Goal: Information Seeking & Learning: Learn about a topic

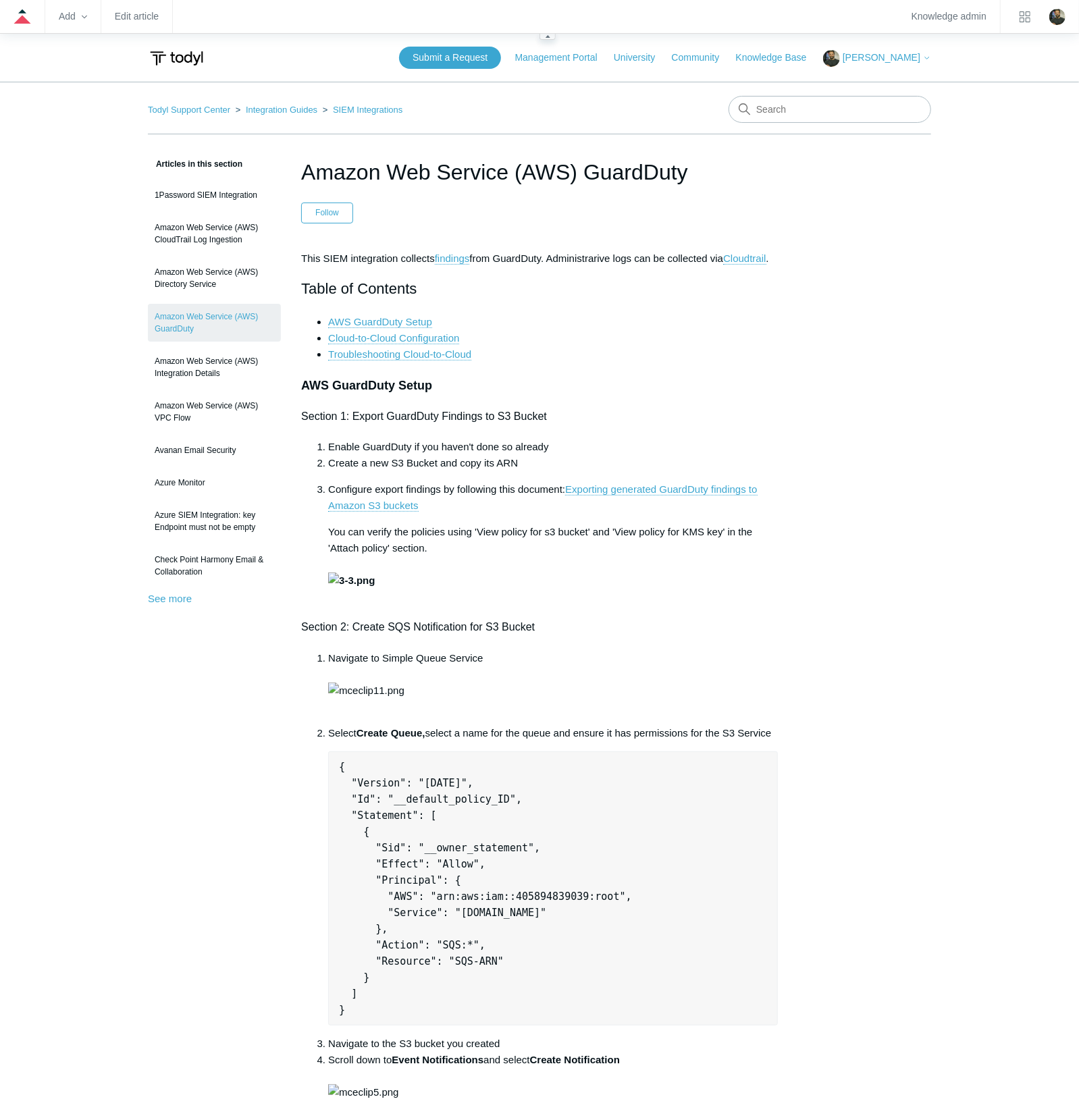
click at [127, 25] on zd-hc-navbar "Add Edit article Knowledge admin" at bounding box center [540, 17] width 1079 height 34
click at [132, 15] on link "Edit article" at bounding box center [136, 16] width 44 height 7
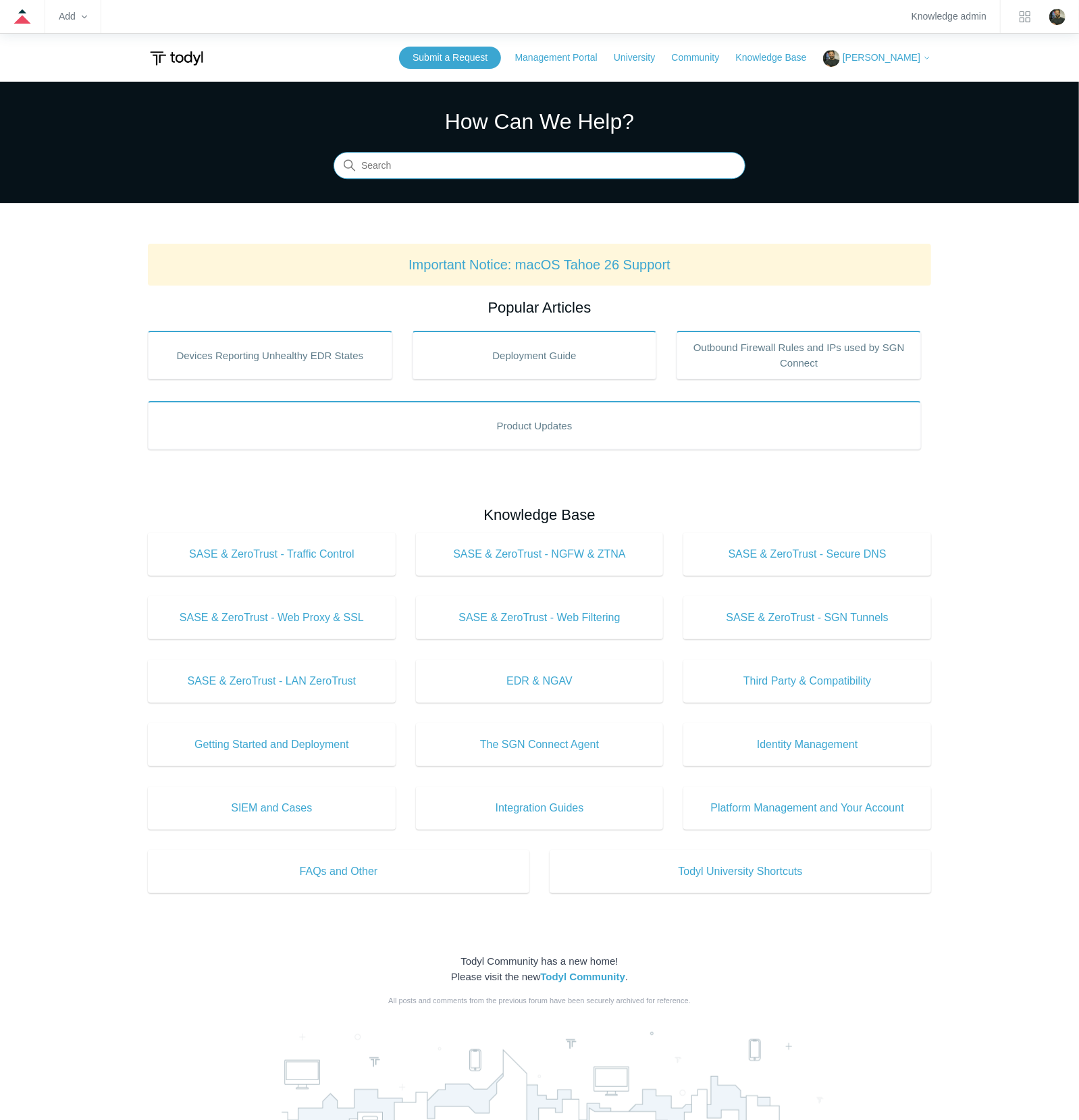
click at [514, 172] on input "Search" at bounding box center [540, 166] width 412 height 27
paste input "AWS VPC"
type input "AWS VPC"
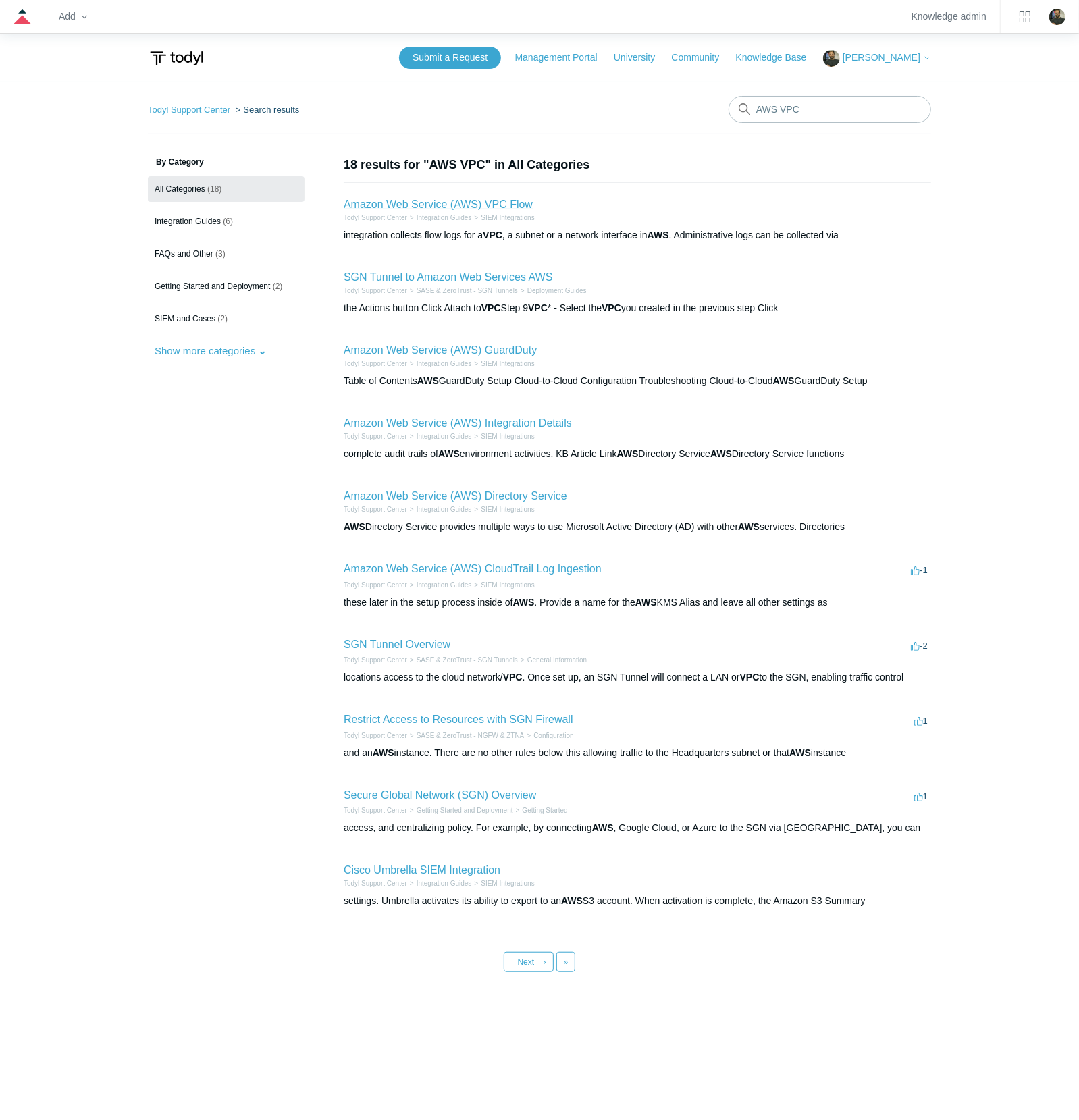
click at [467, 208] on link "Amazon Web Service (AWS) VPC Flow" at bounding box center [438, 204] width 189 height 11
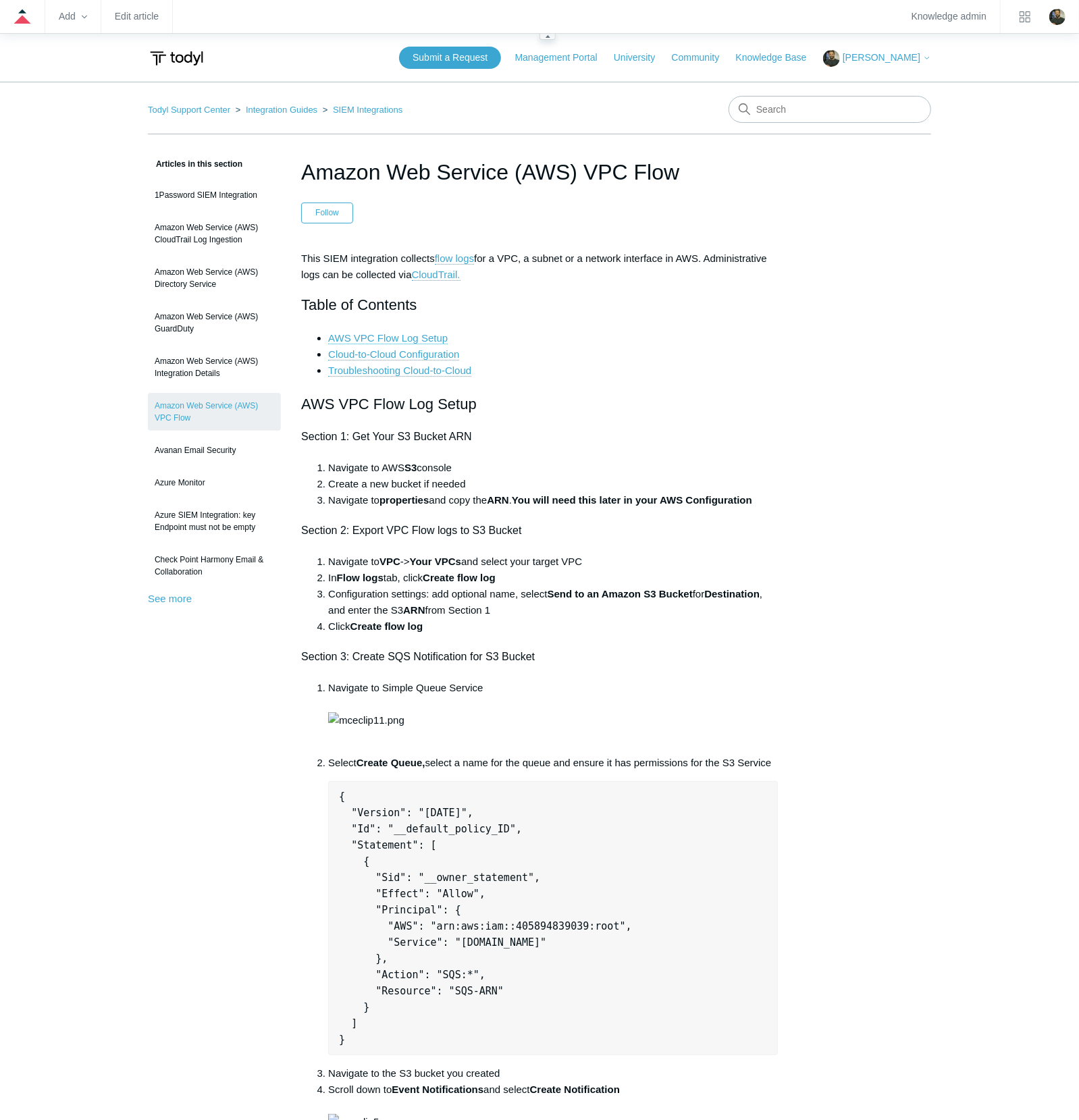
click at [136, 9] on zd-hc-navbar "Add Edit article Knowledge admin" at bounding box center [540, 17] width 1079 height 34
click at [127, 18] on link "Edit article" at bounding box center [136, 16] width 44 height 7
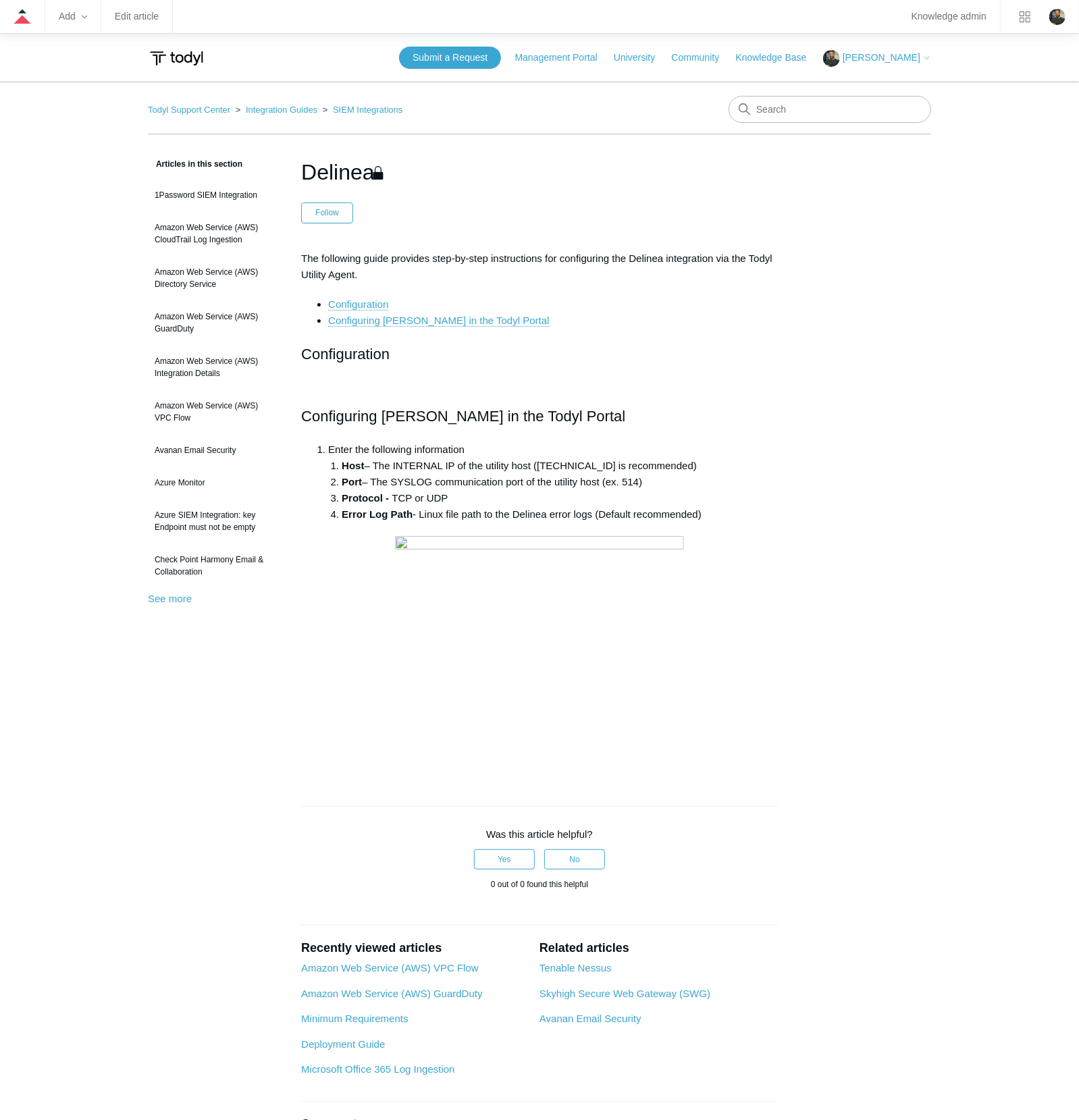
click at [852, 638] on div "Articles in this section 1Password SIEM Integration Amazon Web Service (AWS) Cl…" at bounding box center [540, 703] width 784 height 1094
click at [139, 20] on link "Edit article" at bounding box center [136, 16] width 44 height 7
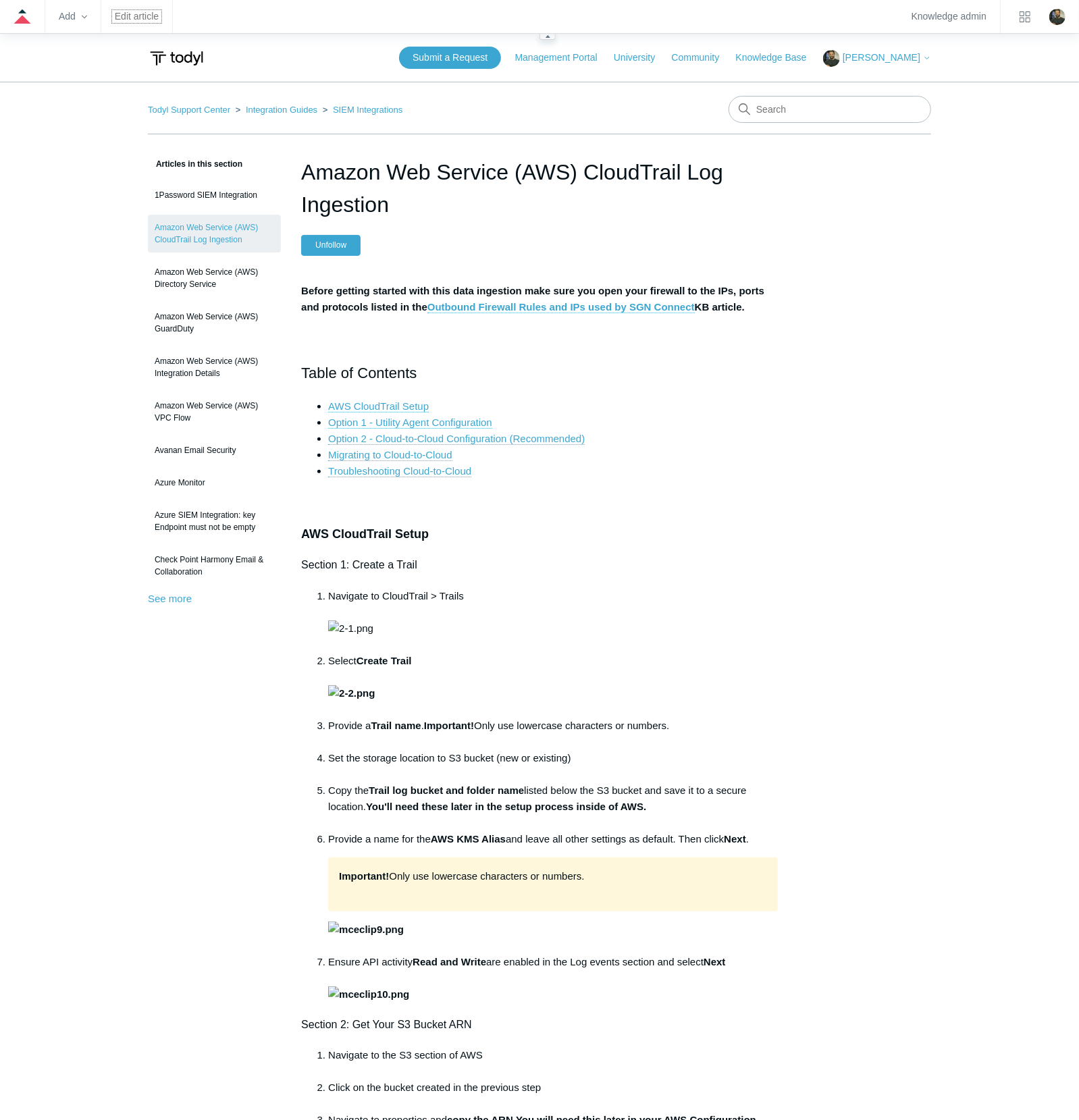
click at [150, 16] on link "Edit article" at bounding box center [136, 16] width 44 height 7
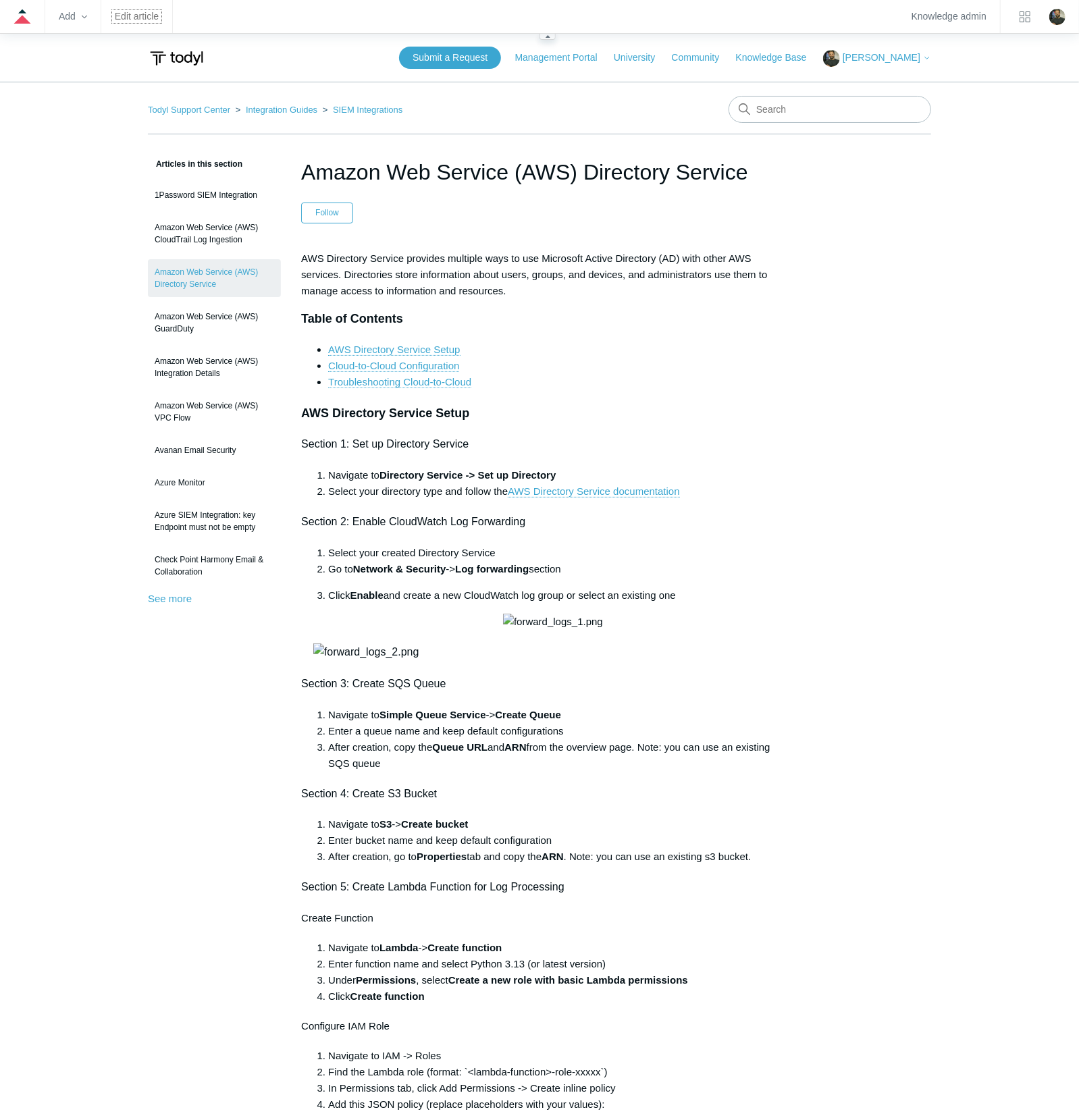
click at [144, 17] on link "Edit article" at bounding box center [136, 16] width 44 height 7
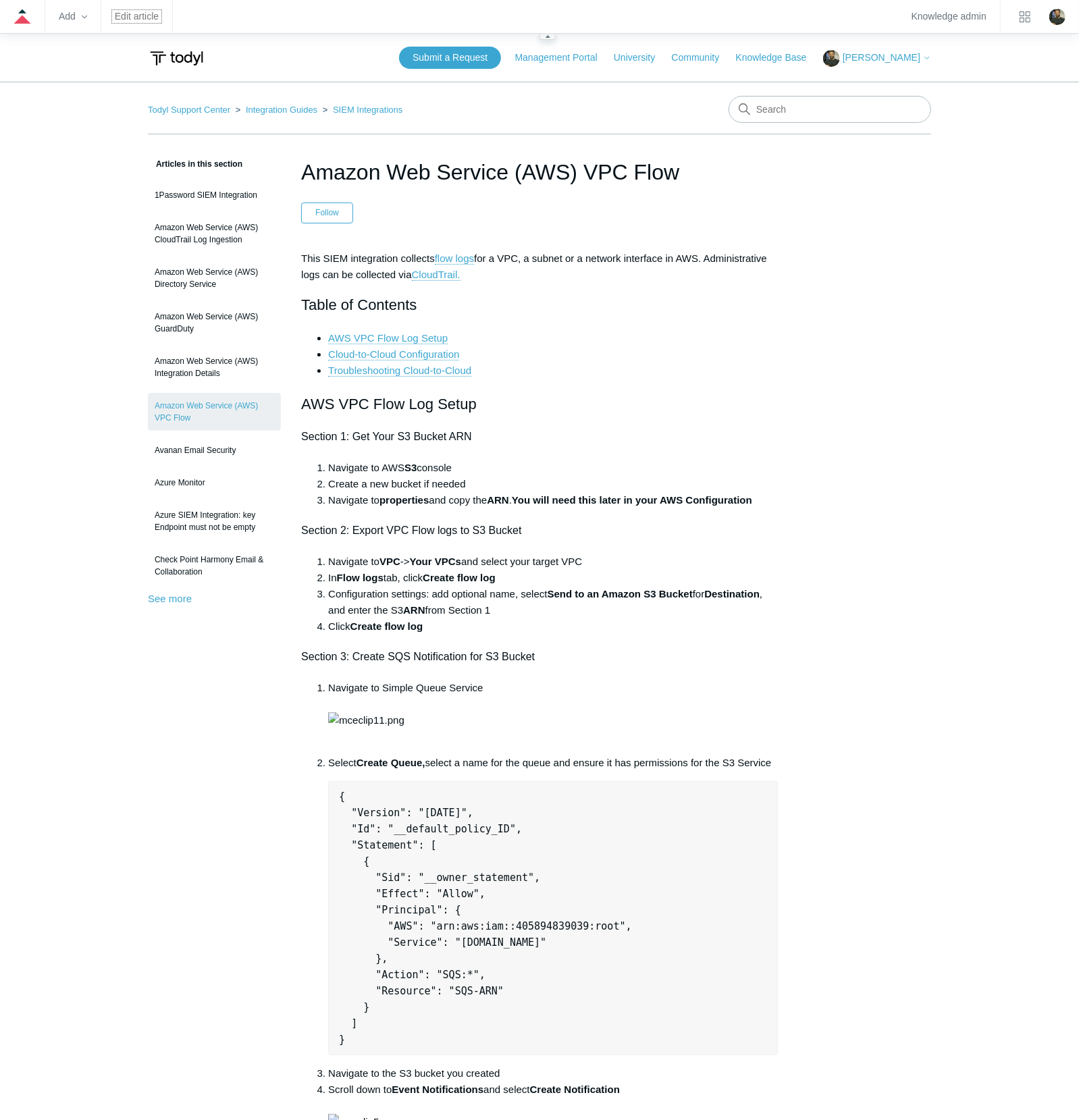
click at [133, 19] on link "Edit article" at bounding box center [136, 16] width 44 height 7
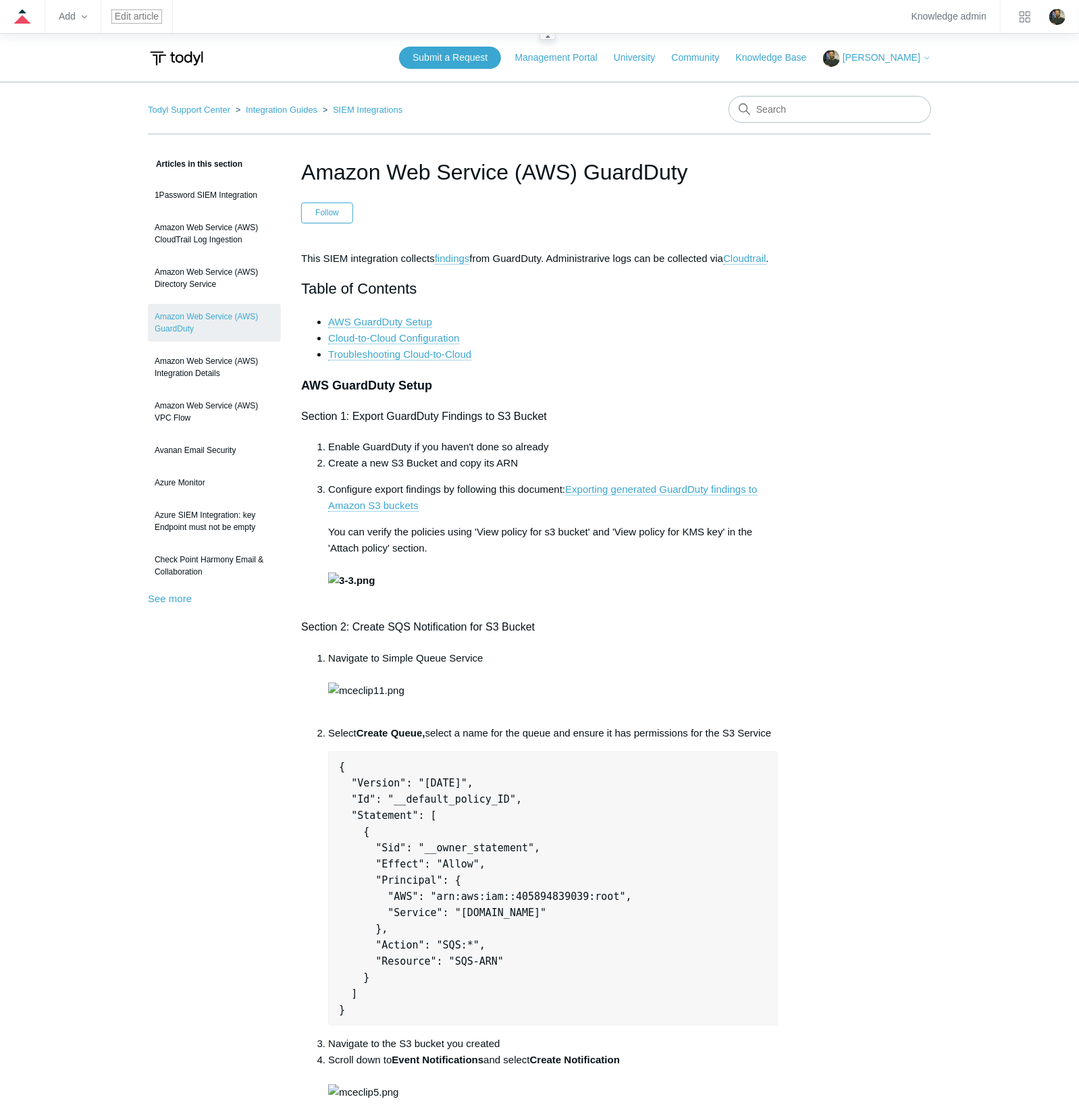
click at [149, 14] on link "Edit article" at bounding box center [136, 16] width 44 height 7
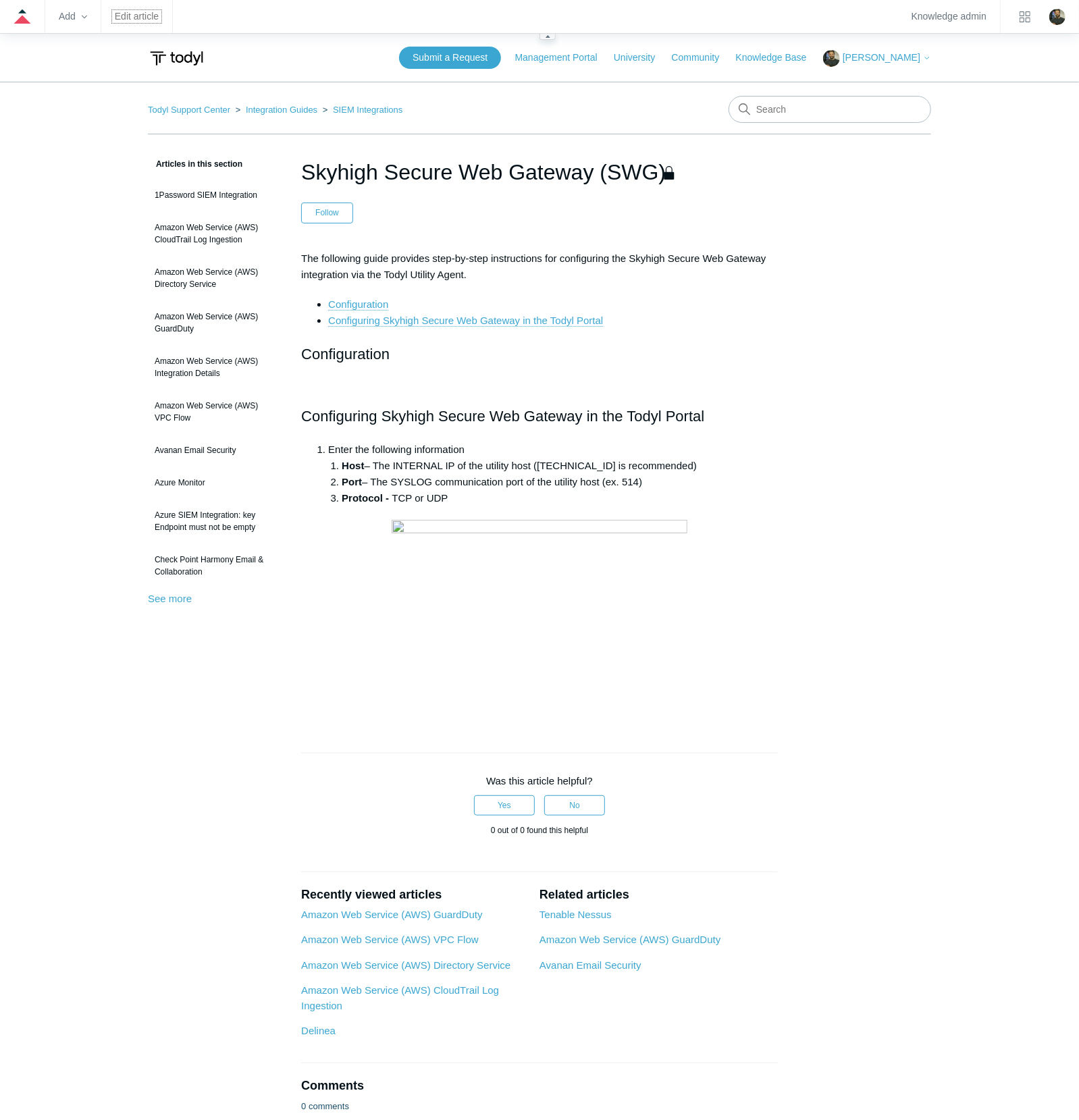
click at [135, 21] on link "Edit article" at bounding box center [136, 16] width 44 height 7
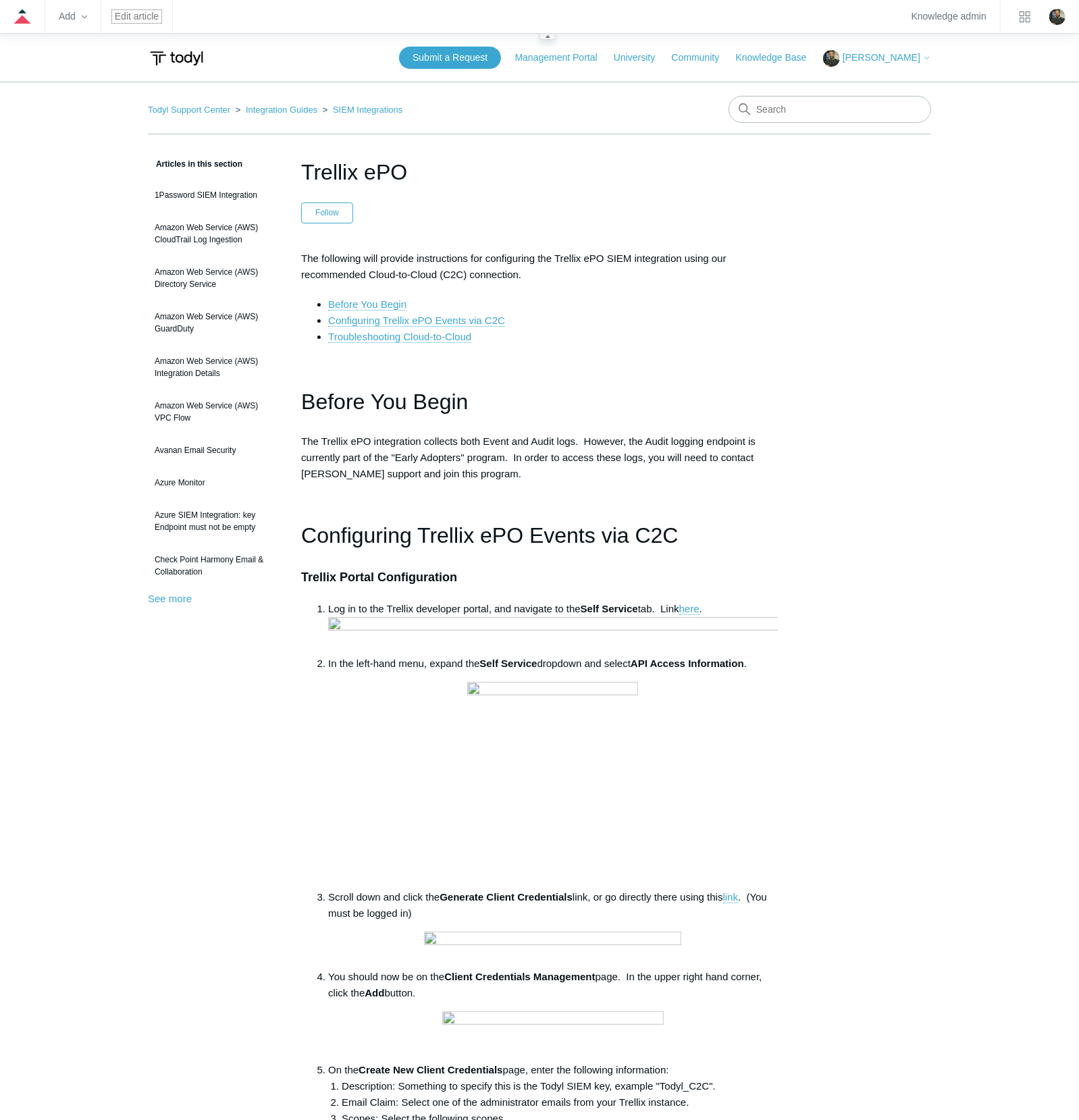
click at [144, 19] on link "Edit article" at bounding box center [136, 16] width 44 height 7
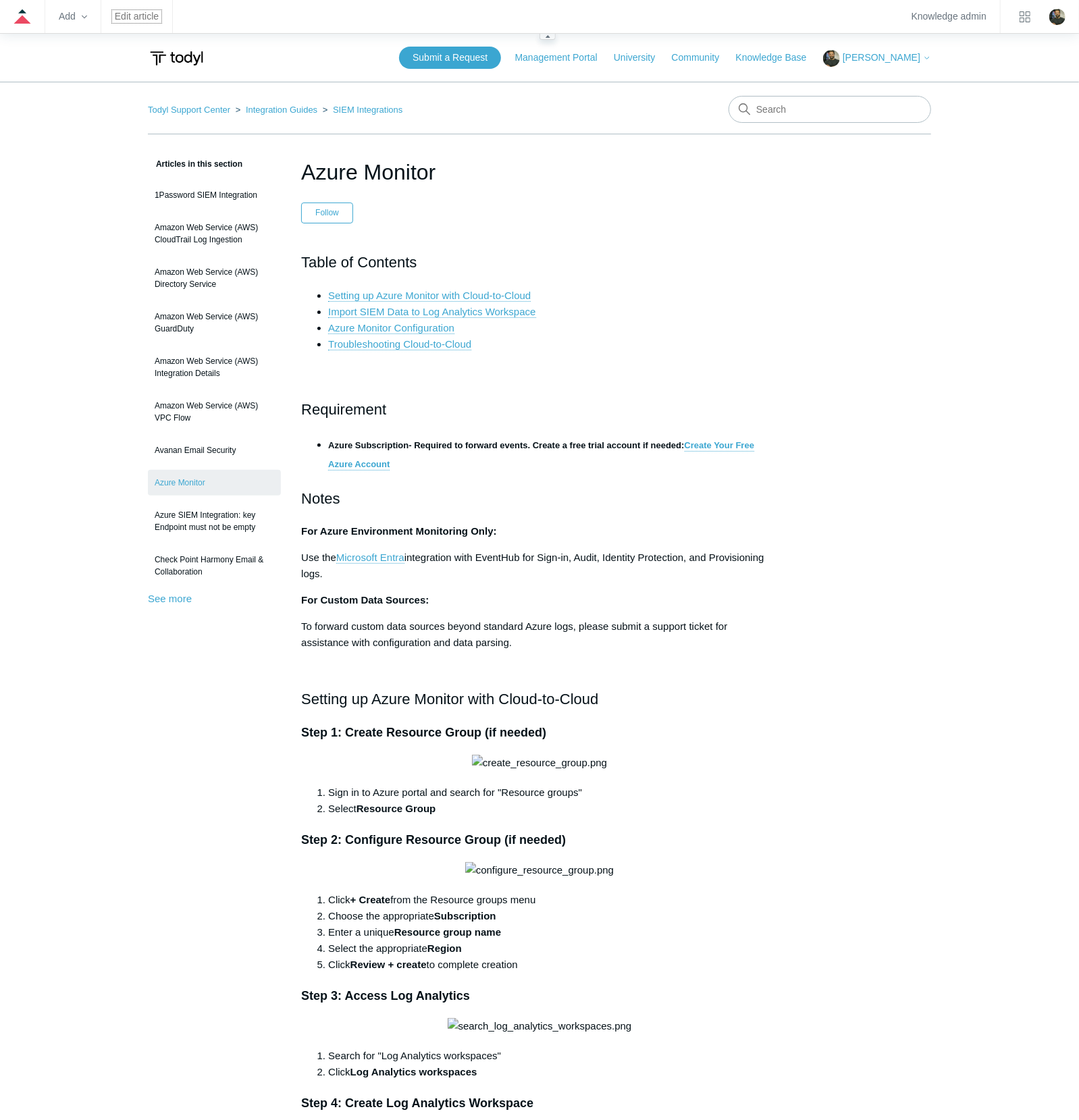
click at [128, 20] on link "Edit article" at bounding box center [136, 16] width 44 height 7
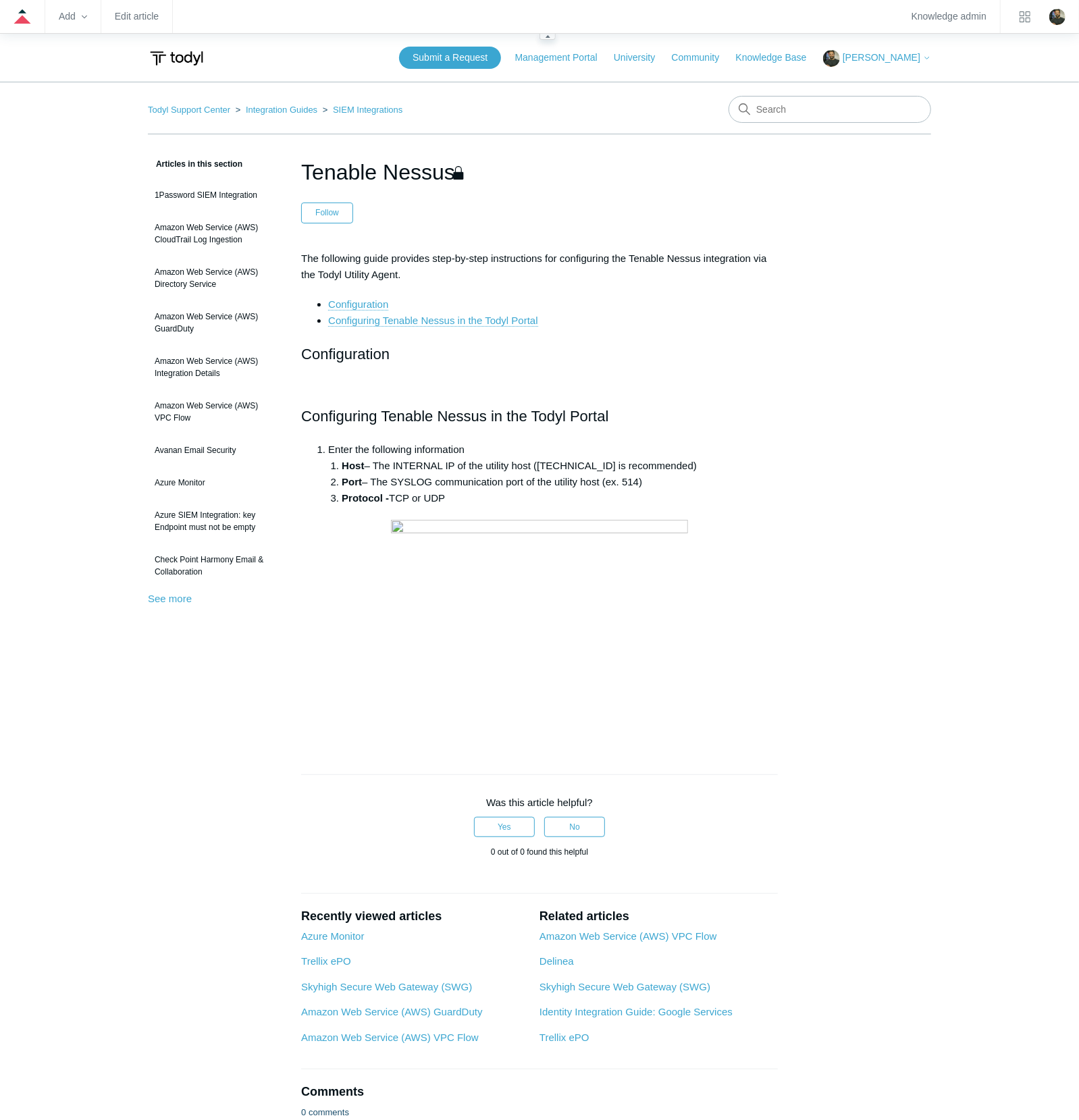
click at [139, 23] on zd-hc-navbar "Add Edit article Knowledge admin" at bounding box center [540, 17] width 1079 height 34
click at [140, 20] on link "Edit article" at bounding box center [136, 16] width 44 height 7
